Goal: Information Seeking & Learning: Learn about a topic

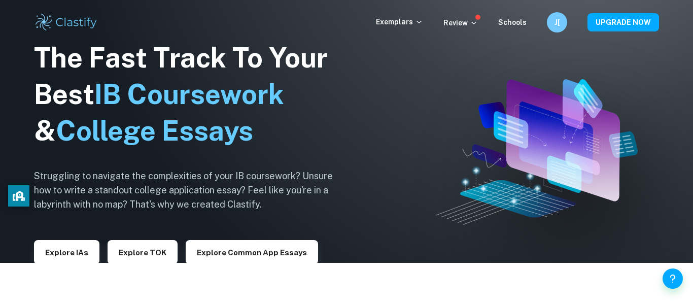
scroll to position [48, 0]
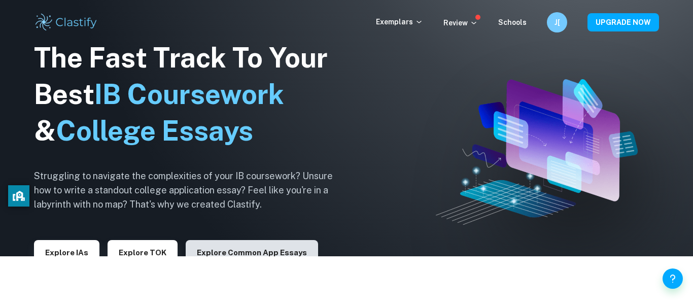
click at [205, 245] on button "Explore Common App essays" at bounding box center [252, 252] width 132 height 24
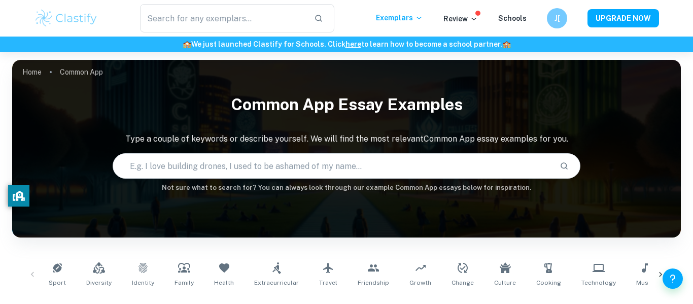
scroll to position [51, 0]
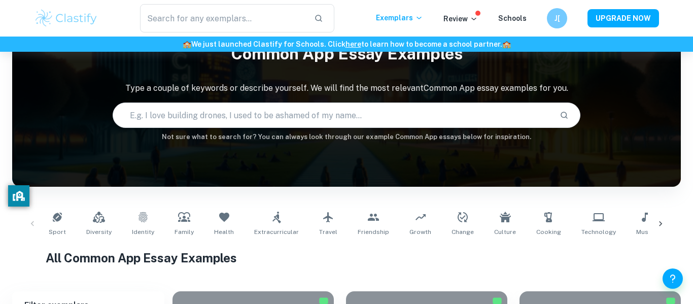
click at [256, 121] on input "text" at bounding box center [332, 115] width 439 height 28
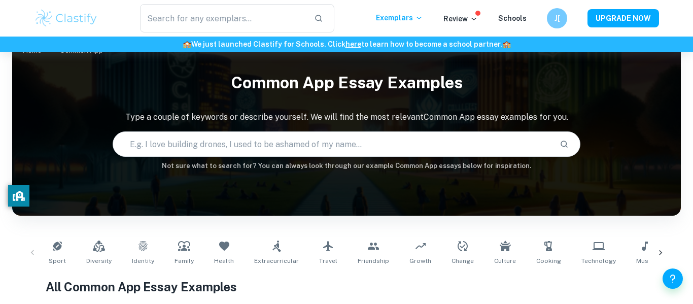
scroll to position [0, 0]
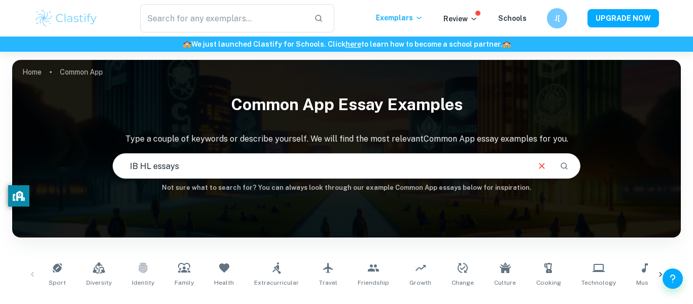
type input "IB HL essays"
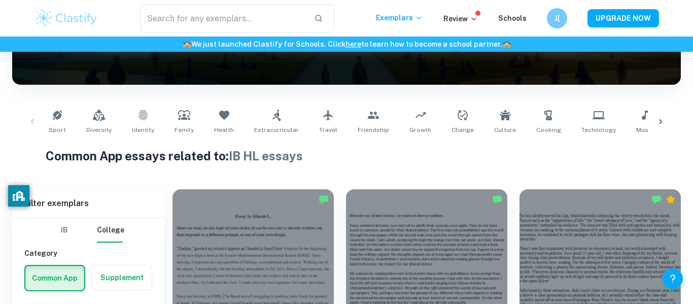
scroll to position [228, 0]
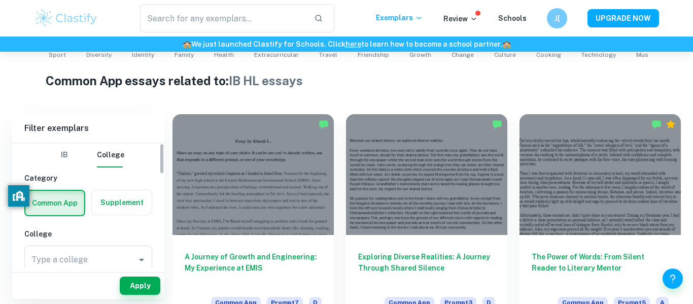
click at [67, 158] on button "IB" at bounding box center [64, 155] width 24 height 24
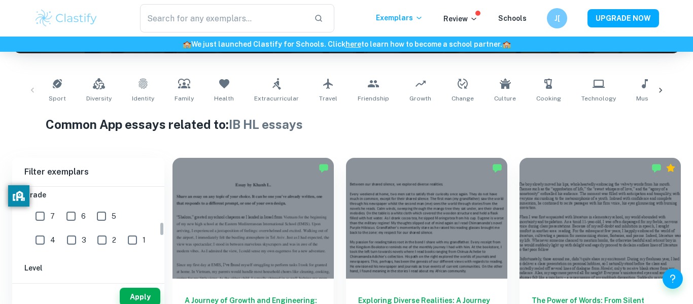
scroll to position [0, 0]
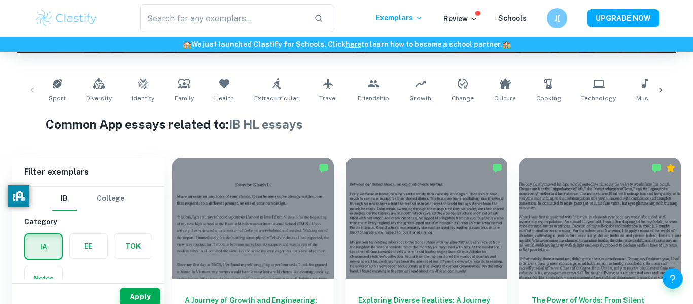
click at [39, 256] on label "button" at bounding box center [43, 246] width 37 height 24
click at [0, 0] on input "radio" at bounding box center [0, 0] width 0 height 0
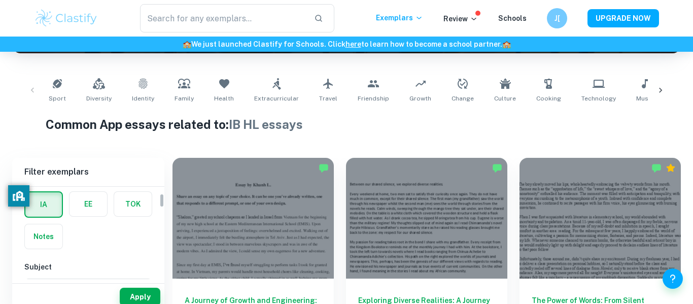
scroll to position [44, 0]
click at [129, 295] on button "Apply" at bounding box center [140, 296] width 41 height 18
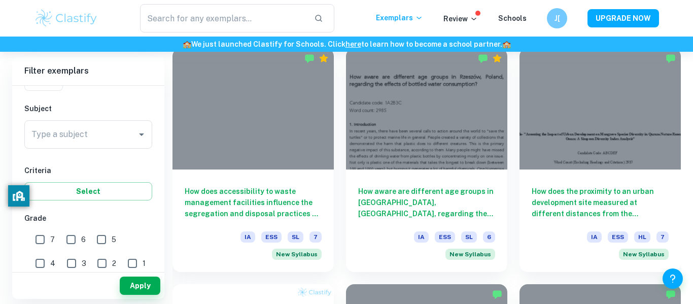
scroll to position [578, 0]
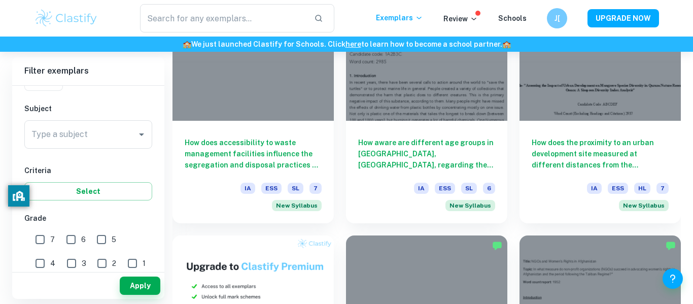
click at [122, 150] on div "Type a subject Type a subject" at bounding box center [88, 136] width 128 height 32
click at [127, 140] on input "Type a subject" at bounding box center [80, 134] width 103 height 19
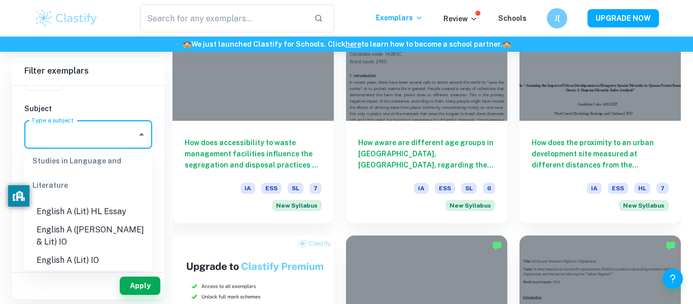
scroll to position [132, 0]
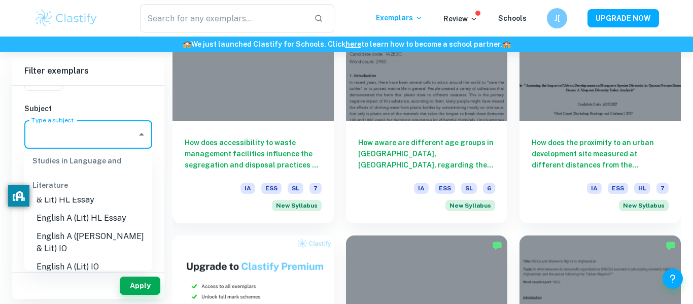
click at [117, 220] on li "English A (Lit) HL Essay" at bounding box center [88, 218] width 128 height 18
type input "English A (Lit) HL Essay"
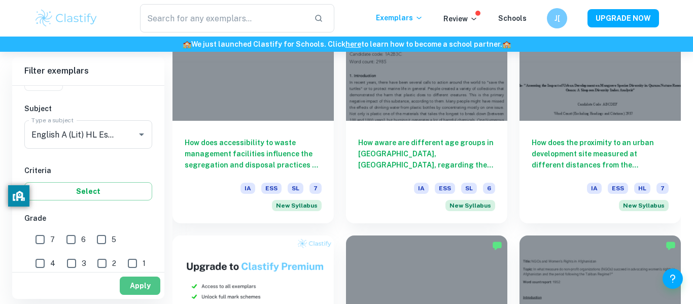
click at [135, 281] on button "Apply" at bounding box center [140, 285] width 41 height 18
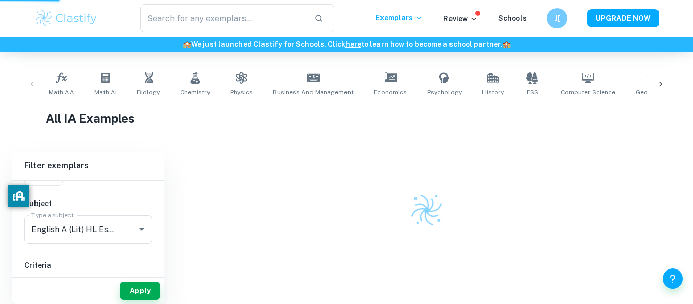
scroll to position [190, 0]
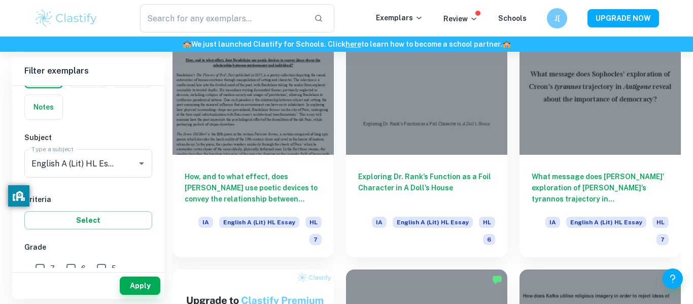
scroll to position [545, 0]
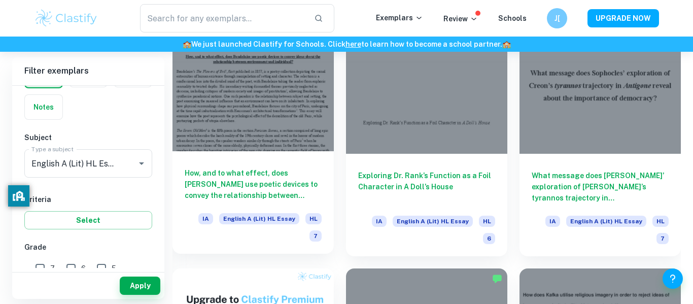
click at [303, 191] on h6 "How, and to what effect, does [PERSON_NAME] use poetic devices to convey the re…" at bounding box center [253, 183] width 137 height 33
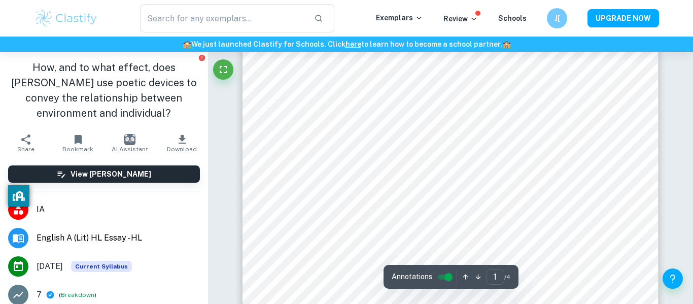
scroll to position [23, 0]
